Goal: Check status: Check status

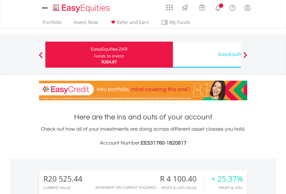
scroll to position [56, 91]
click at [94, 55] on div "Funds to invest:" at bounding box center [109, 56] width 31 height 6
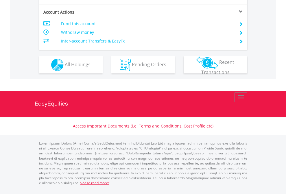
scroll to position [554, 0]
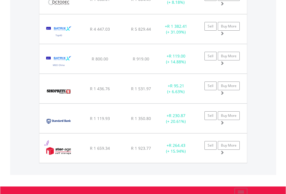
scroll to position [56, 91]
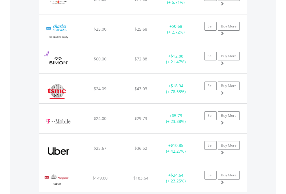
scroll to position [56, 91]
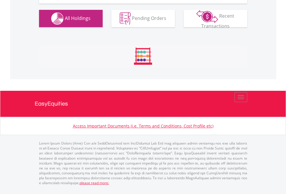
scroll to position [655, 0]
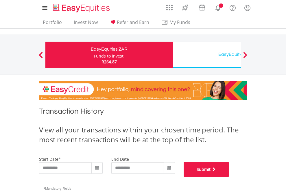
click at [229, 177] on button "Submit" at bounding box center [207, 169] width 46 height 14
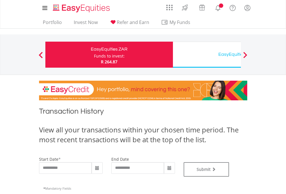
click at [207, 55] on div "EasyEquities USD" at bounding box center [236, 54] width 121 height 8
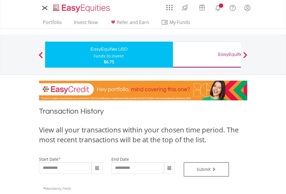
type input "**********"
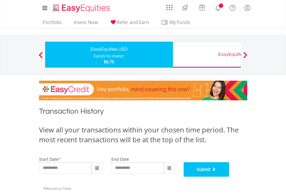
click at [229, 177] on button "Submit" at bounding box center [207, 169] width 46 height 14
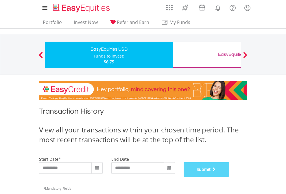
scroll to position [234, 0]
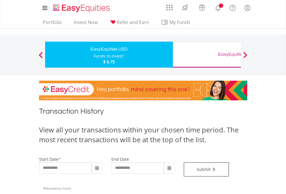
click at [207, 55] on div "EasyEquities GBP" at bounding box center [236, 54] width 121 height 8
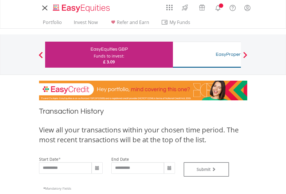
type input "**********"
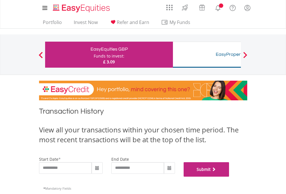
click at [229, 177] on button "Submit" at bounding box center [207, 169] width 46 height 14
